Goal: Task Accomplishment & Management: Manage account settings

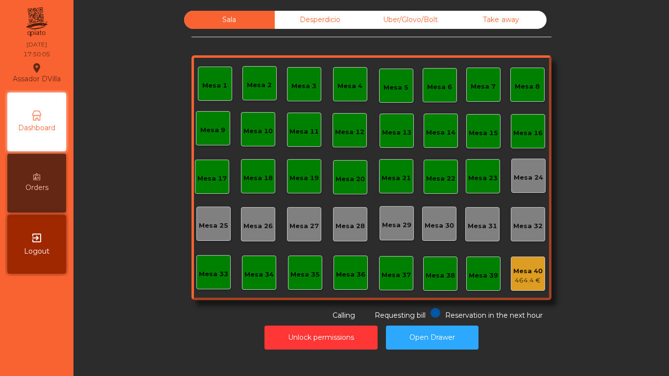
click at [396, 27] on div "Uber/Glovo/Bolt" at bounding box center [410, 20] width 91 height 18
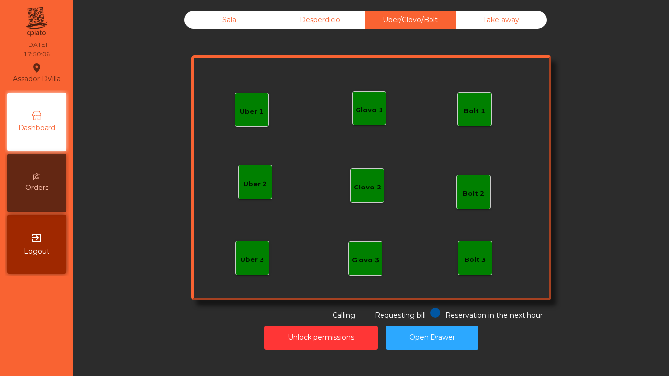
click at [472, 112] on div "Bolt 1" at bounding box center [475, 111] width 22 height 10
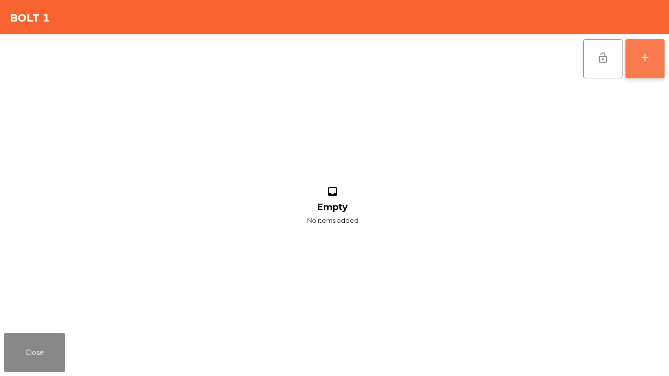
click at [656, 61] on button "add" at bounding box center [644, 58] width 39 height 39
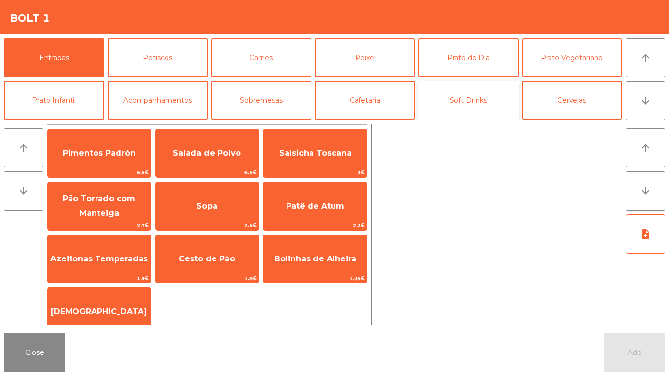
click at [466, 94] on button "Soft Drinks" at bounding box center [468, 100] width 100 height 39
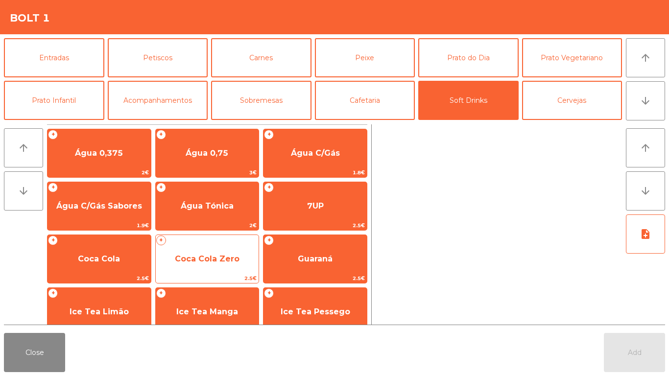
click at [185, 255] on span "Coca Cola Zero" at bounding box center [207, 258] width 65 height 9
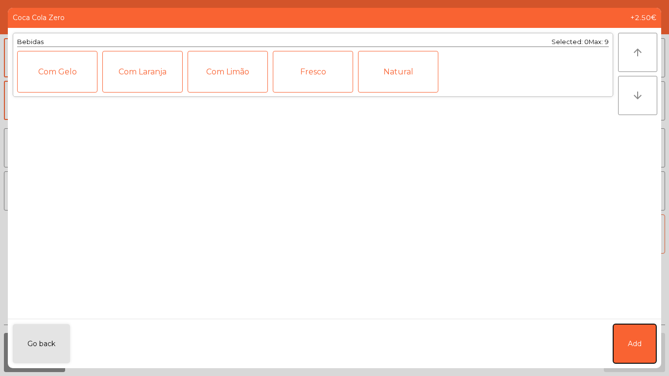
drag, startPoint x: 645, startPoint y: 348, endPoint x: 614, endPoint y: 332, distance: 34.8
click at [643, 348] on button "Add" at bounding box center [634, 343] width 43 height 39
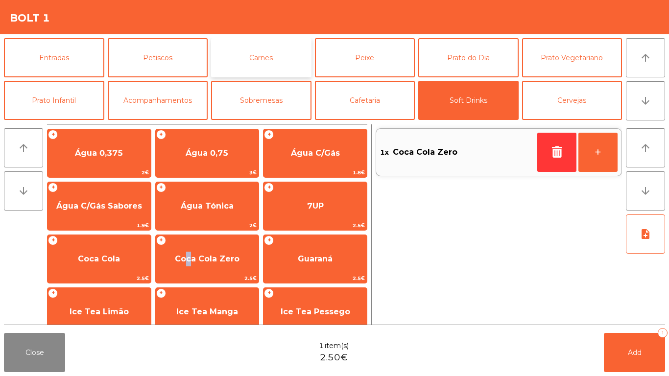
click at [263, 66] on button "Carnes" at bounding box center [261, 57] width 100 height 39
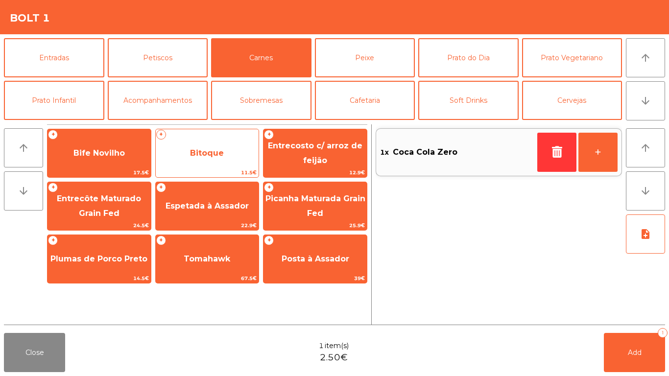
click at [235, 137] on div "+ Bitoque 11.5€" at bounding box center [207, 153] width 104 height 49
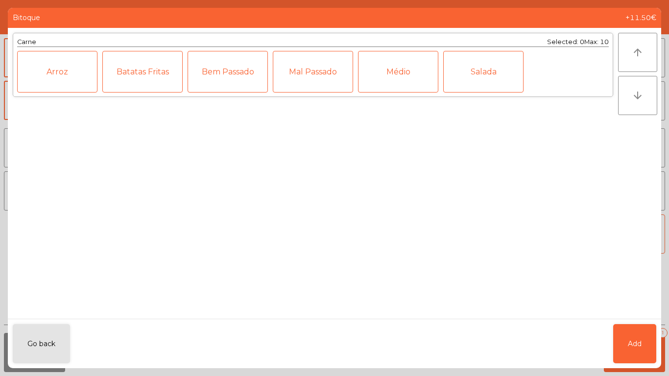
click at [406, 76] on div "Médio" at bounding box center [398, 72] width 80 height 42
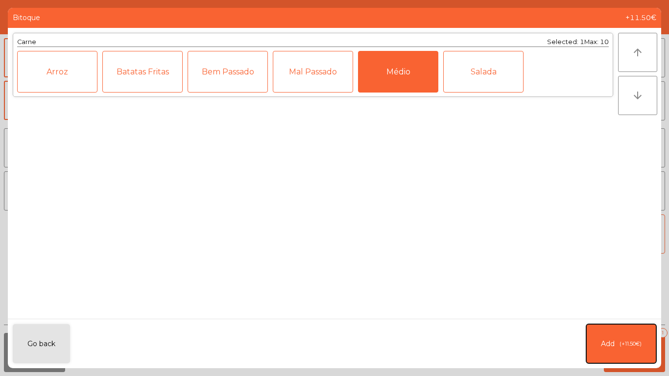
click at [593, 337] on button "Add (+11.50€)" at bounding box center [621, 343] width 70 height 39
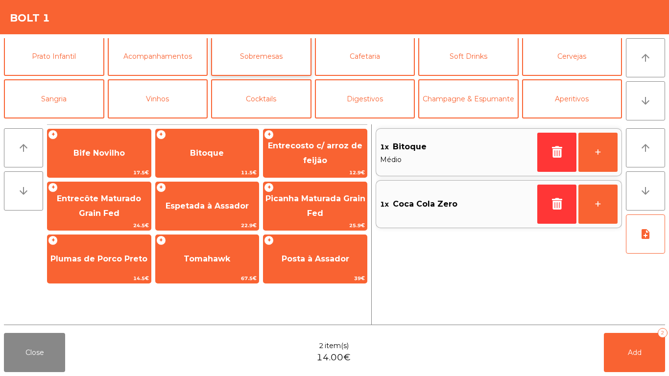
scroll to position [85, 0]
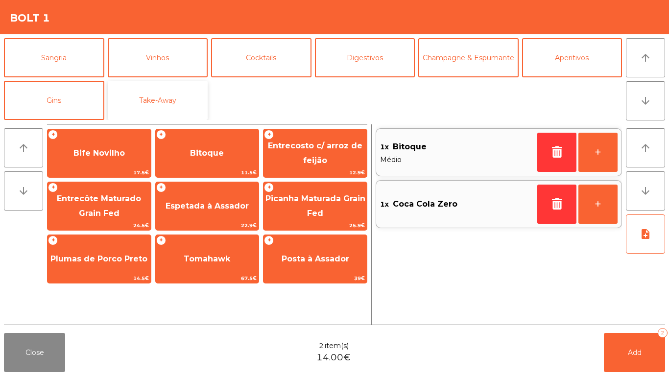
click at [166, 97] on button "Take-Away" at bounding box center [158, 100] width 100 height 39
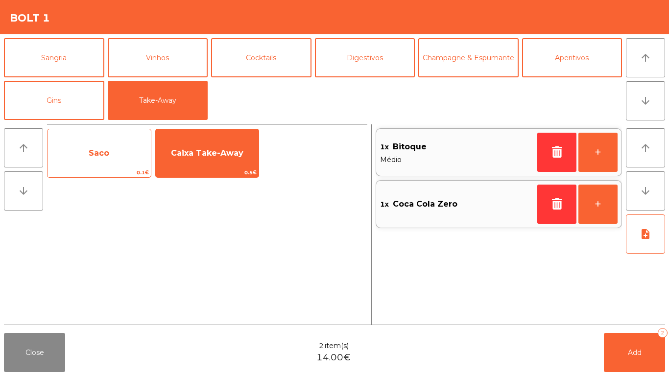
click at [143, 160] on span "Saco" at bounding box center [98, 153] width 103 height 26
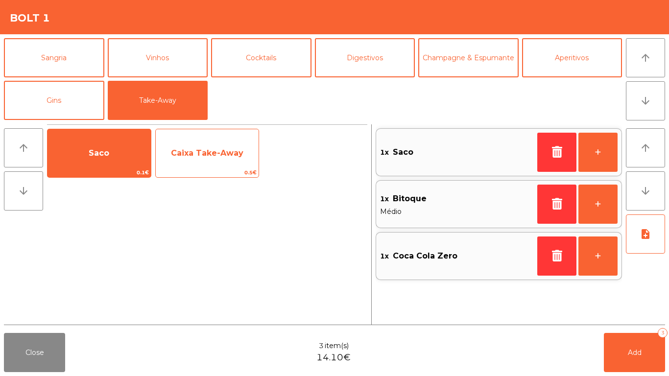
click at [183, 158] on span "Caixa Take-Away" at bounding box center [207, 153] width 103 height 26
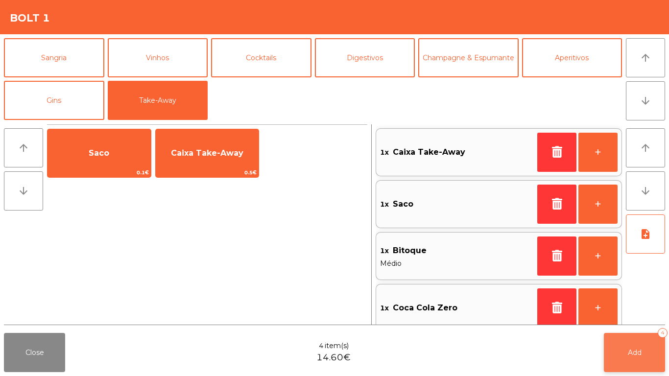
click at [608, 347] on button "Add 4" at bounding box center [634, 352] width 61 height 39
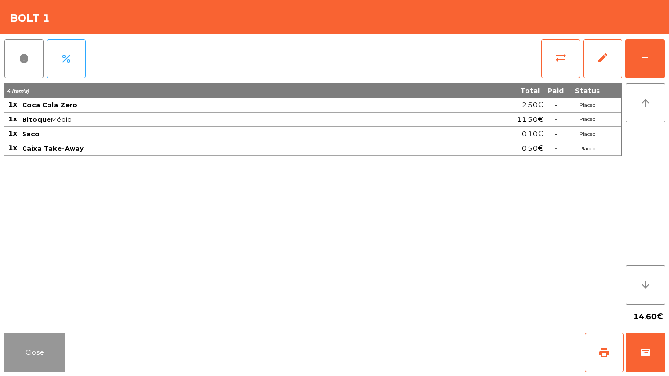
click at [50, 343] on button "Close" at bounding box center [34, 352] width 61 height 39
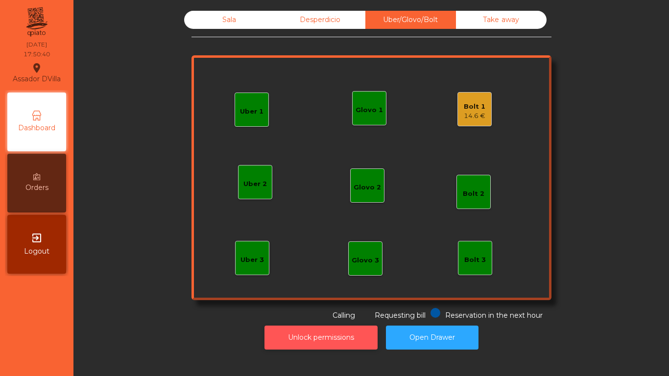
click at [356, 339] on button "Unlock permissions" at bounding box center [320, 338] width 113 height 24
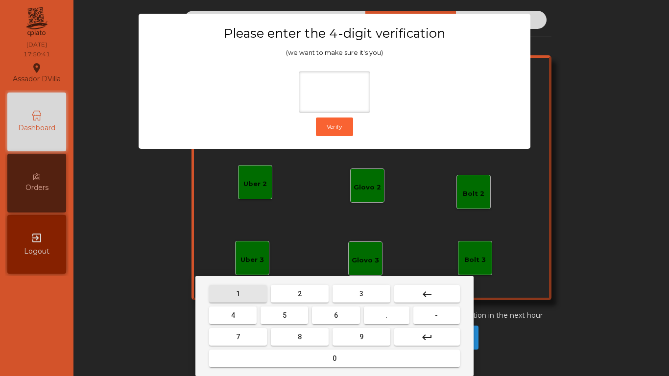
click at [237, 295] on span "1" at bounding box center [238, 294] width 4 height 8
drag, startPoint x: 356, startPoint y: 344, endPoint x: 344, endPoint y: 339, distance: 13.4
click at [349, 340] on button "9" at bounding box center [361, 337] width 58 height 18
click at [254, 318] on button "4" at bounding box center [232, 315] width 47 height 18
click at [283, 366] on button "0" at bounding box center [334, 359] width 251 height 18
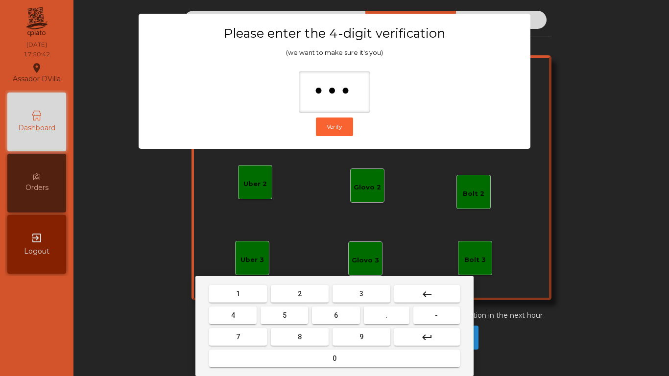
type input "****"
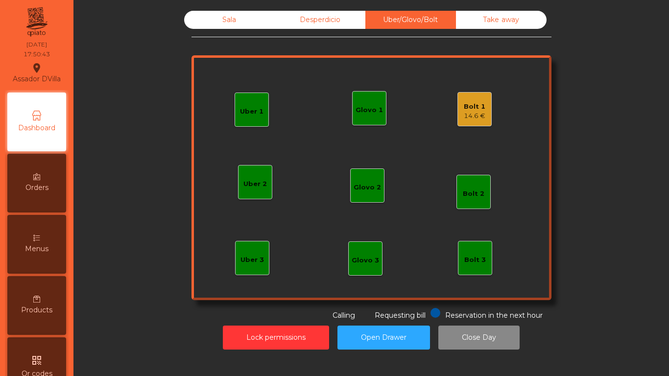
click at [483, 115] on div "Bolt 1 14.6 €" at bounding box center [474, 109] width 34 height 34
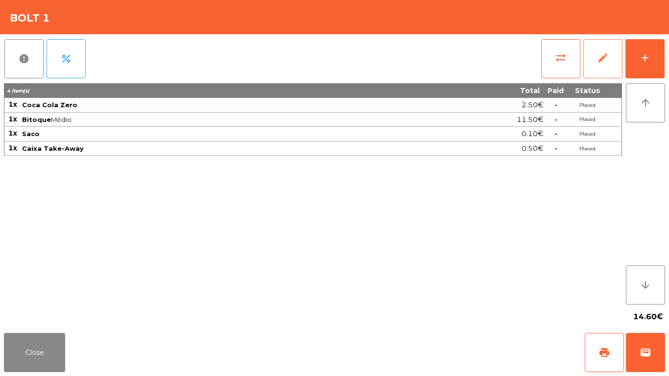
click at [603, 48] on button "edit" at bounding box center [602, 58] width 39 height 39
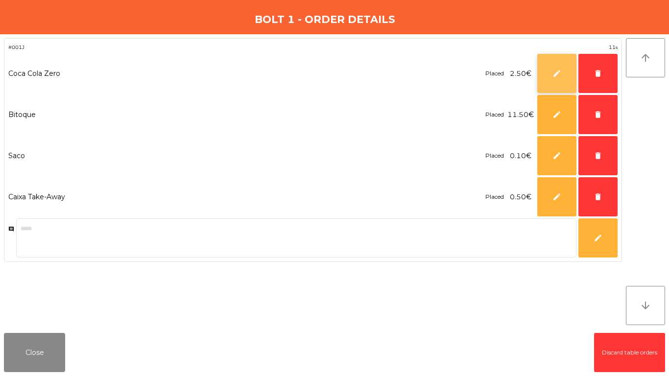
click at [540, 60] on button "edit" at bounding box center [556, 73] width 39 height 39
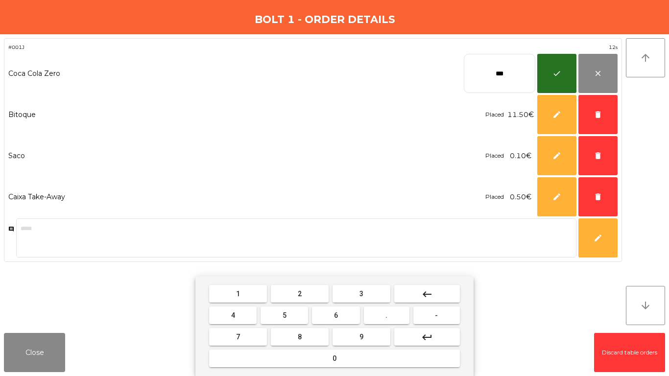
drag, startPoint x: 429, startPoint y: 292, endPoint x: 285, endPoint y: 335, distance: 150.1
click at [425, 292] on mat-icon "keyboard_backspace" at bounding box center [427, 294] width 12 height 12
type input "**"
click at [285, 339] on button "8" at bounding box center [300, 337] width 58 height 18
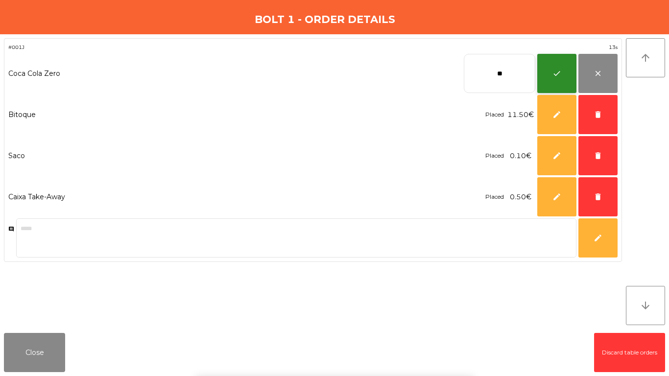
click at [543, 82] on button "check" at bounding box center [556, 73] width 39 height 39
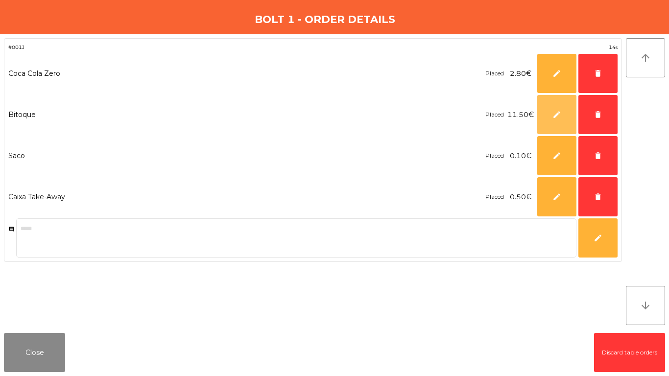
click at [553, 102] on button "edit" at bounding box center [556, 114] width 39 height 39
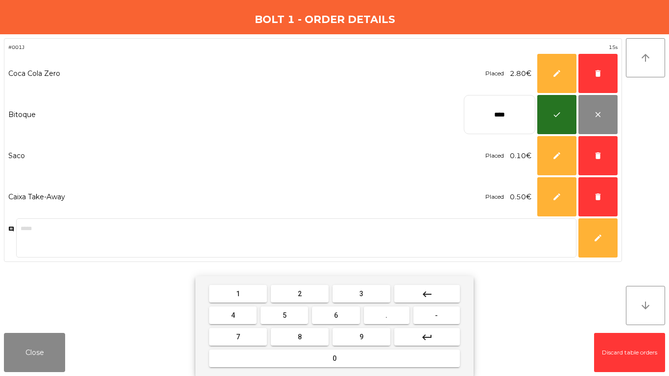
click at [414, 293] on button "keyboard_backspace" at bounding box center [427, 294] width 66 height 18
click at [418, 294] on button "keyboard_backspace" at bounding box center [427, 294] width 66 height 18
click at [237, 316] on button "4" at bounding box center [232, 315] width 47 height 18
click at [371, 310] on button "." at bounding box center [387, 315] width 46 height 18
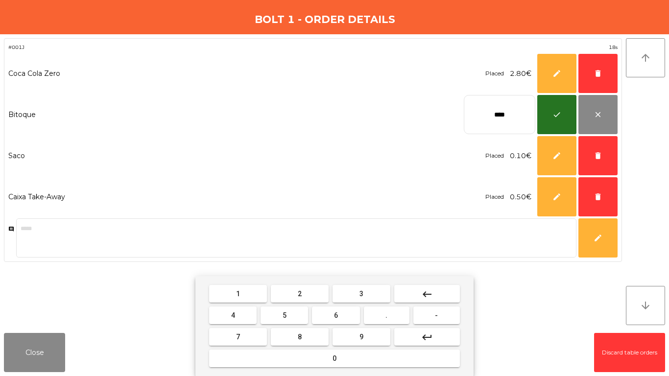
click at [306, 315] on button "5" at bounding box center [283, 315] width 47 height 18
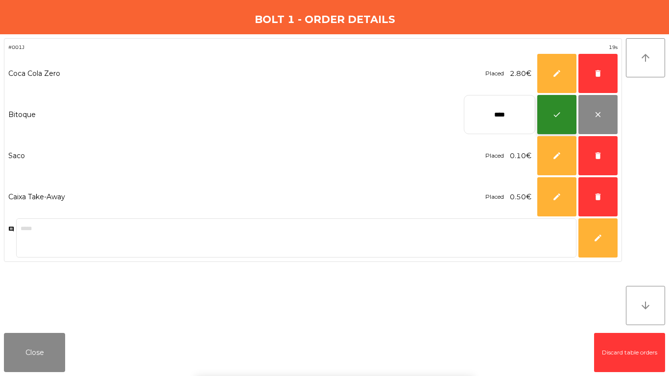
click at [549, 120] on button "check" at bounding box center [556, 114] width 39 height 39
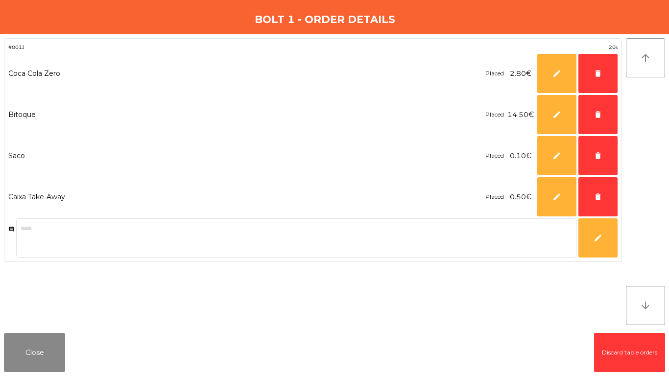
drag, startPoint x: 78, startPoint y: 357, endPoint x: 73, endPoint y: 353, distance: 6.6
click at [75, 354] on div "Close Discard table orders" at bounding box center [334, 352] width 669 height 47
click at [61, 348] on button "Close" at bounding box center [34, 352] width 61 height 39
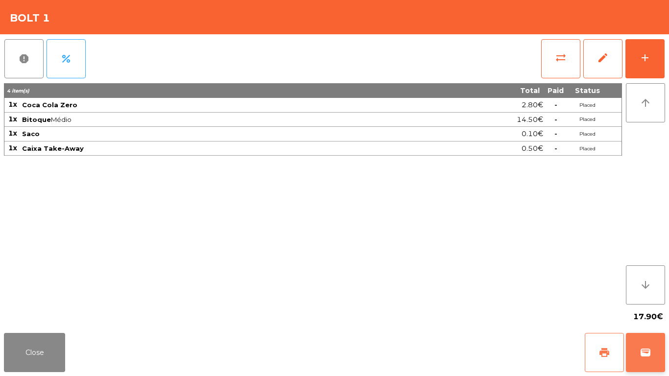
drag, startPoint x: 612, startPoint y: 352, endPoint x: 639, endPoint y: 347, distance: 27.5
click at [613, 351] on button "print" at bounding box center [604, 352] width 39 height 39
click at [640, 347] on span "wallet" at bounding box center [645, 353] width 12 height 12
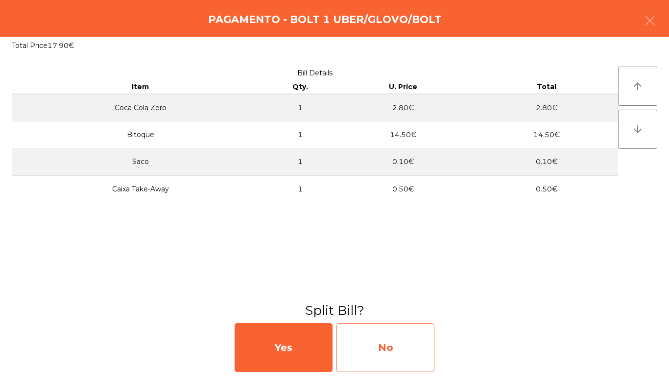
click at [416, 349] on div "No" at bounding box center [385, 347] width 98 height 49
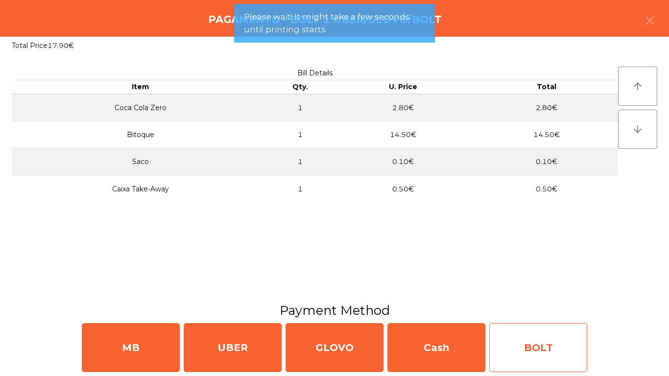
click at [529, 344] on div "BOLT" at bounding box center [538, 347] width 98 height 49
select select "**"
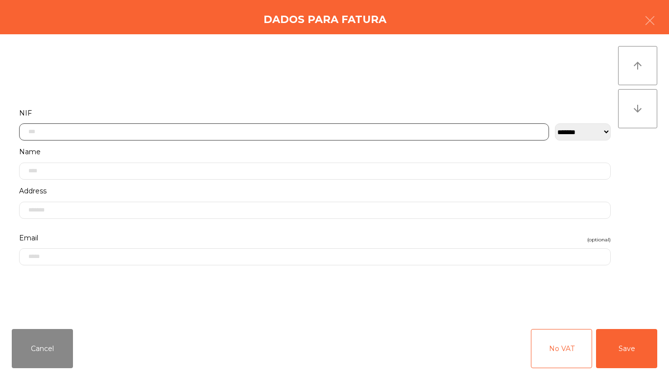
drag, startPoint x: 169, startPoint y: 132, endPoint x: 170, endPoint y: 140, distance: 7.5
click at [169, 133] on input "text" at bounding box center [284, 131] width 530 height 17
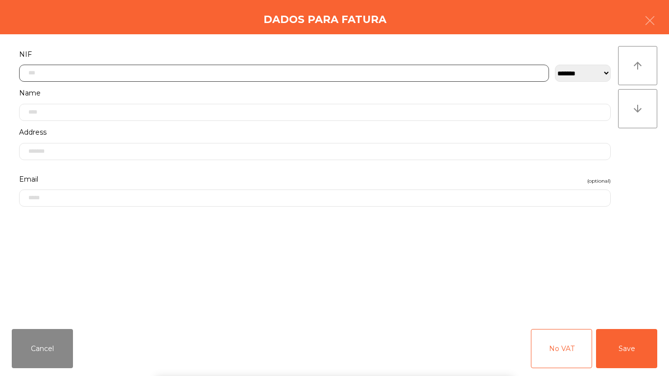
scroll to position [60, 0]
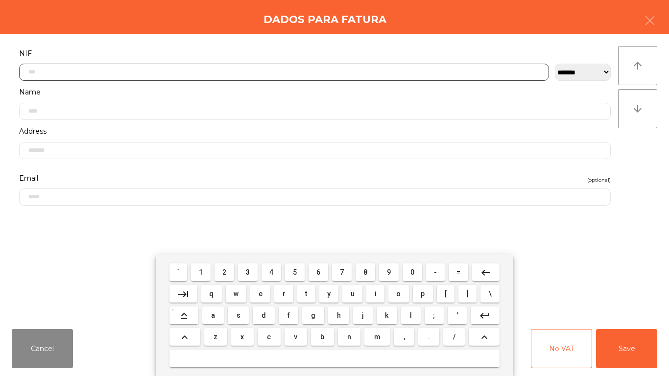
click at [230, 270] on button "2" at bounding box center [224, 272] width 20 height 18
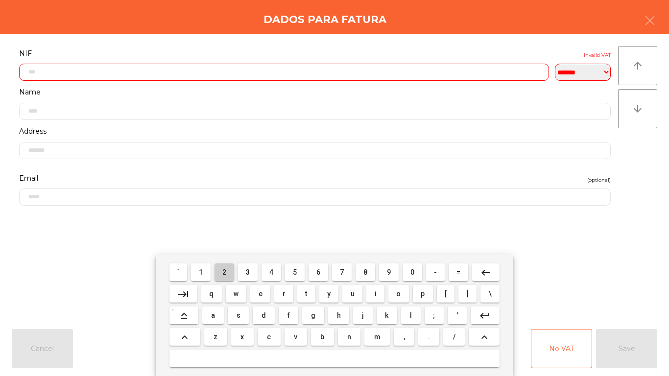
drag, startPoint x: 230, startPoint y: 270, endPoint x: 271, endPoint y: 270, distance: 41.1
click at [231, 270] on button "2" at bounding box center [224, 272] width 20 height 18
click at [273, 270] on span "4" at bounding box center [271, 272] width 4 height 8
click at [338, 271] on button "7" at bounding box center [342, 272] width 20 height 18
click at [327, 271] on button "6" at bounding box center [318, 272] width 20 height 18
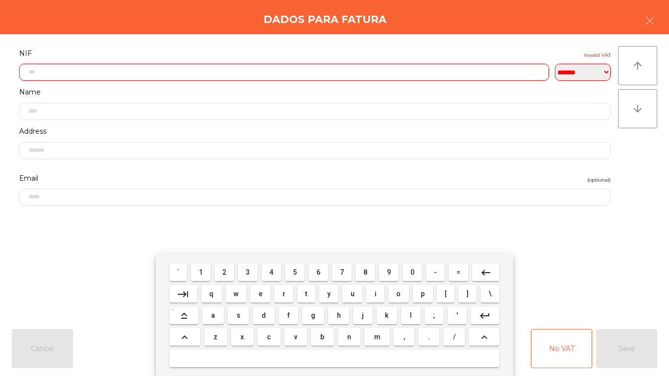
click at [279, 273] on button "4" at bounding box center [271, 272] width 20 height 18
drag, startPoint x: 254, startPoint y: 273, endPoint x: 266, endPoint y: 272, distance: 12.3
click at [256, 273] on button "3" at bounding box center [248, 272] width 20 height 18
drag, startPoint x: 267, startPoint y: 271, endPoint x: 283, endPoint y: 271, distance: 16.2
click at [267, 271] on button "4" at bounding box center [271, 272] width 20 height 18
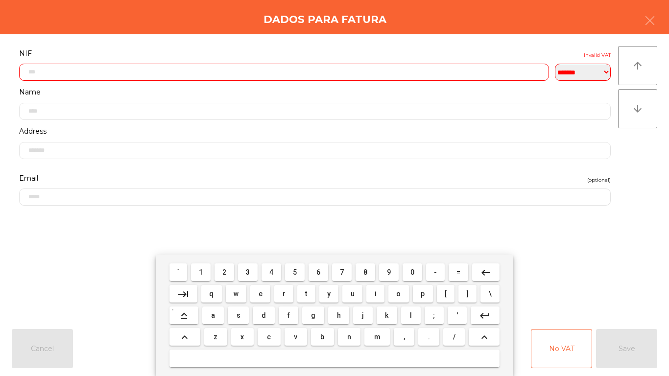
click at [390, 268] on span "9" at bounding box center [389, 272] width 4 height 8
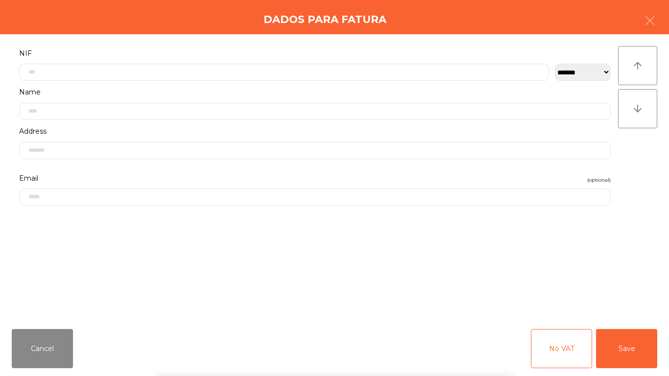
click at [472, 239] on form "**********" at bounding box center [315, 178] width 606 height 263
click at [630, 344] on button "Save" at bounding box center [626, 348] width 61 height 39
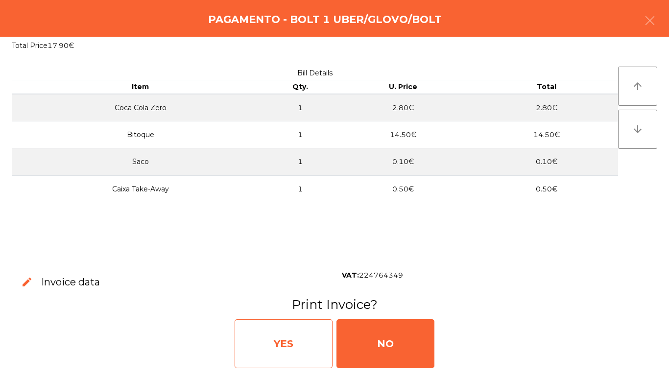
click at [298, 329] on div "YES" at bounding box center [283, 343] width 98 height 49
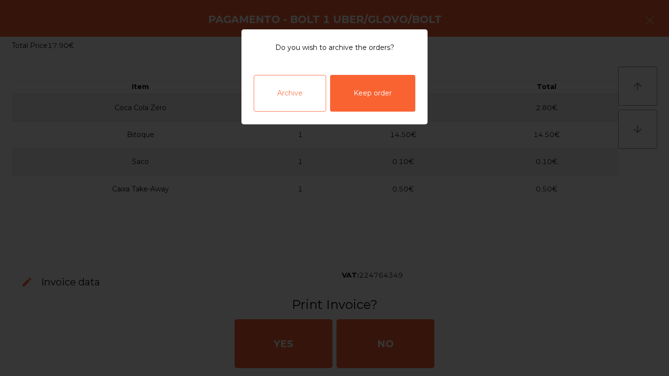
click at [287, 87] on div "Archive" at bounding box center [290, 93] width 72 height 37
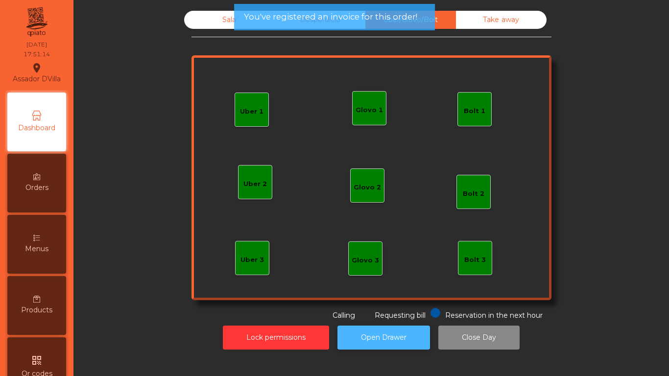
click at [391, 337] on button "Open Drawer" at bounding box center [383, 338] width 93 height 24
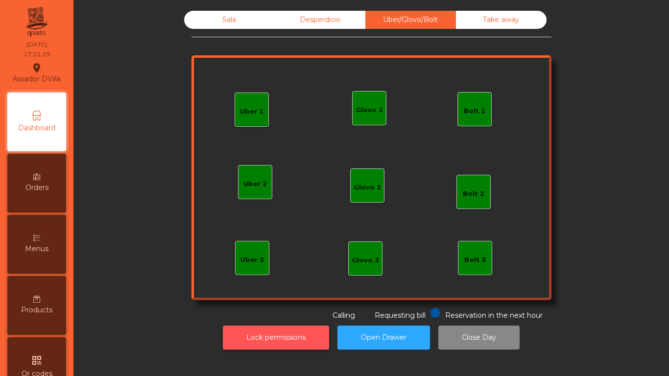
click at [300, 329] on button "Lock permissions" at bounding box center [276, 338] width 106 height 24
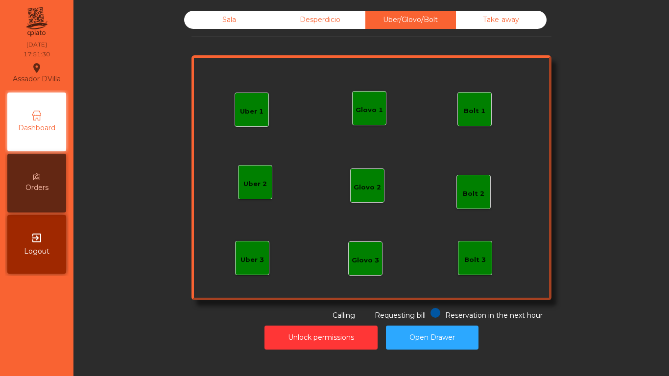
click at [185, 25] on div "Sala" at bounding box center [229, 20] width 91 height 18
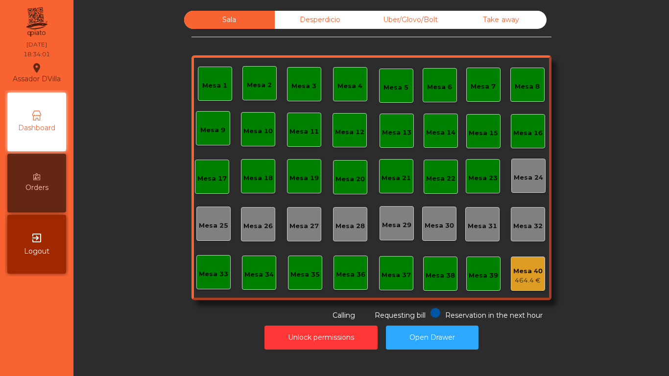
click at [40, 99] on div "Dashboard" at bounding box center [36, 122] width 59 height 59
drag, startPoint x: 47, startPoint y: 112, endPoint x: 189, endPoint y: 138, distance: 144.8
click at [47, 112] on div "Dashboard" at bounding box center [36, 122] width 59 height 59
click at [440, 334] on button "Open Drawer" at bounding box center [432, 338] width 93 height 24
